Goal: Download file/media

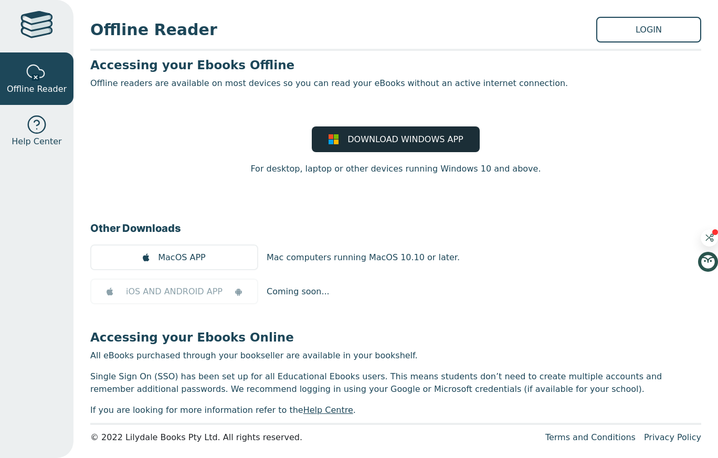
click at [348, 133] on link "DOWNLOAD WINDOWS APP" at bounding box center [396, 139] width 168 height 26
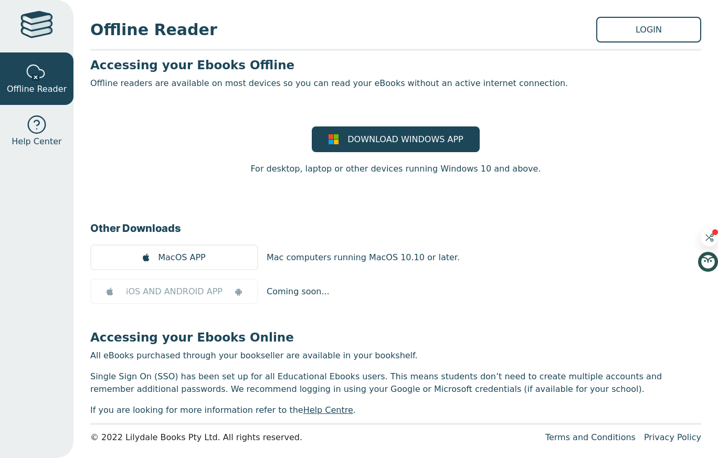
click at [657, 42] on div "Offline Reader LOGIN Accessing your Ebooks Offline Offline readers are availabl…" at bounding box center [395, 229] width 644 height 458
click at [637, 34] on link "LOGIN" at bounding box center [648, 30] width 105 height 26
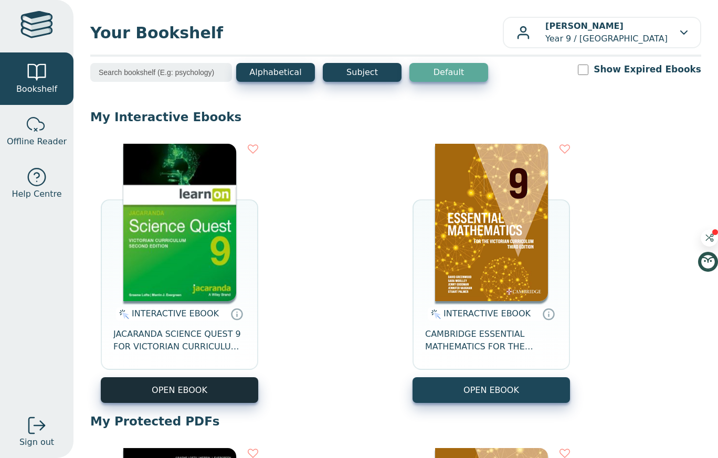
click at [209, 393] on button "OPEN EBOOK" at bounding box center [179, 390] width 157 height 26
